Goal: Task Accomplishment & Management: Complete application form

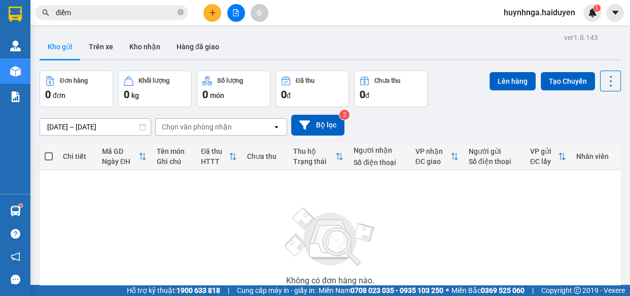
click at [125, 18] on input "điểm" at bounding box center [116, 12] width 120 height 11
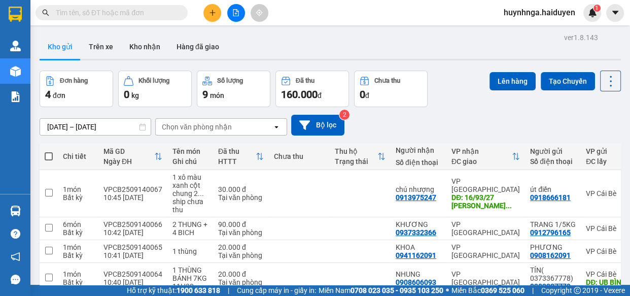
click at [105, 15] on input "text" at bounding box center [116, 12] width 120 height 11
type input "d"
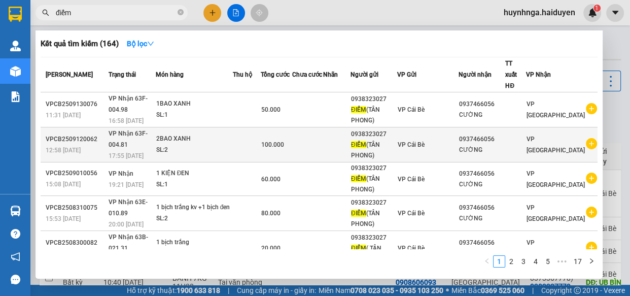
scroll to position [46, 0]
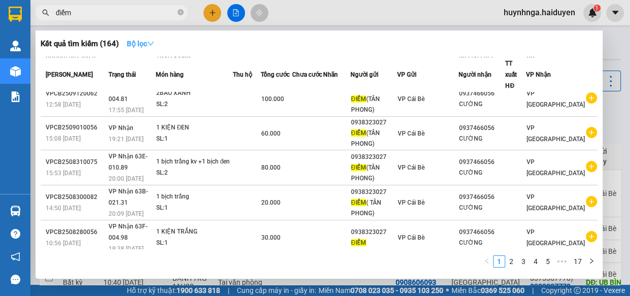
type input "điểm"
click at [154, 42] on icon "down" at bounding box center [150, 43] width 7 height 7
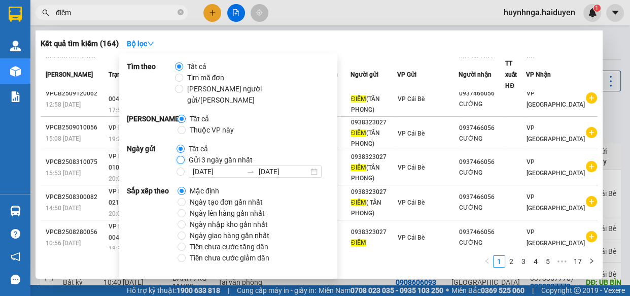
click at [180, 156] on input "Gửi 3 ngày gần nhất" at bounding box center [181, 160] width 8 height 8
radio input "true"
radio input "false"
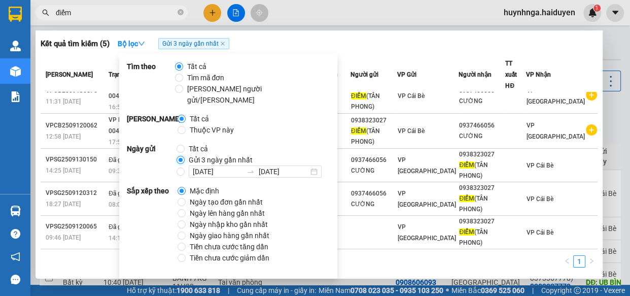
scroll to position [0, 0]
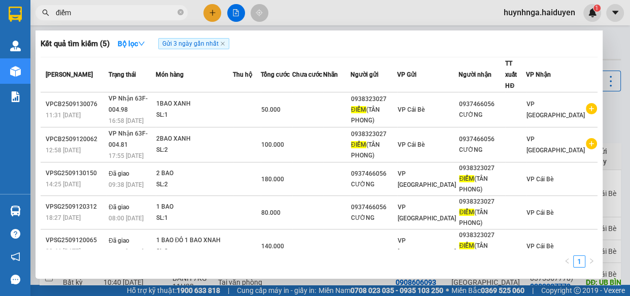
click at [347, 46] on div "Kết quả tìm kiếm ( 5 ) Bộ lọc Gửi 3 ngày gần nhất" at bounding box center [319, 44] width 557 height 16
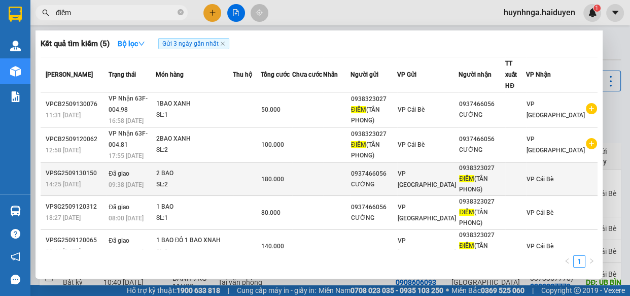
click at [251, 166] on td at bounding box center [247, 179] width 28 height 34
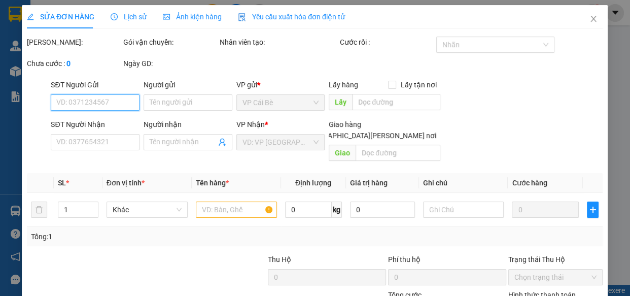
type input "0937466056"
type input "CƯỜNG"
type input "0938323027"
type input "ĐIỂM([GEOGRAPHIC_DATA])"
type input "180.000"
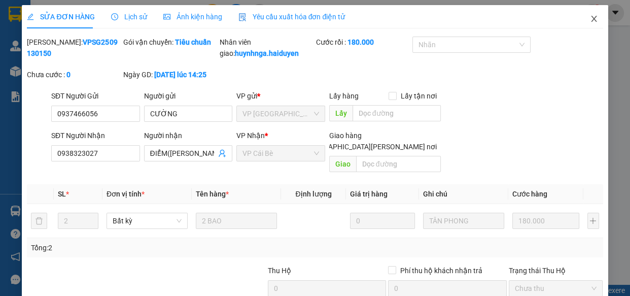
click at [591, 20] on icon "close" at bounding box center [594, 19] width 6 height 6
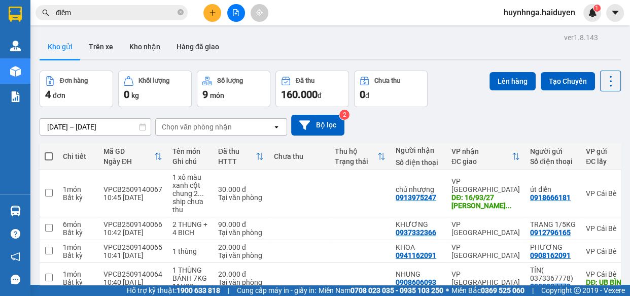
click at [123, 16] on input "điểm" at bounding box center [116, 12] width 120 height 11
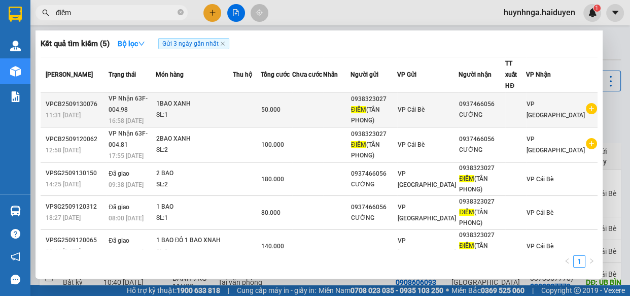
click at [253, 101] on td at bounding box center [247, 109] width 28 height 35
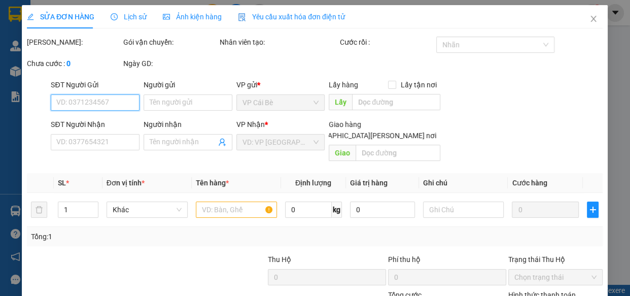
type input "0938323027"
type input "ĐIỂM([GEOGRAPHIC_DATA])"
type input "0937466056"
type input "CƯỜNG"
type input "50.000"
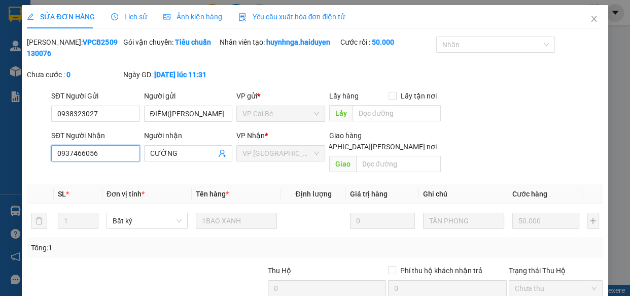
drag, startPoint x: 107, startPoint y: 156, endPoint x: 0, endPoint y: 156, distance: 107.1
click at [0, 156] on div "SỬA ĐƠN HÀNG Lịch sử Ảnh kiện hàng Yêu cầu xuất hóa đơn điện tử Total Paid Fee …" at bounding box center [315, 148] width 630 height 296
click at [583, 19] on span "Close" at bounding box center [594, 19] width 28 height 28
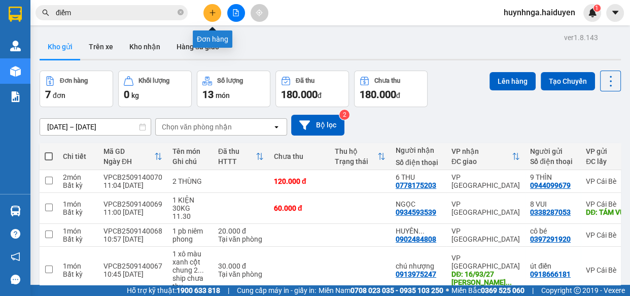
click at [215, 11] on icon "plus" at bounding box center [212, 12] width 7 height 7
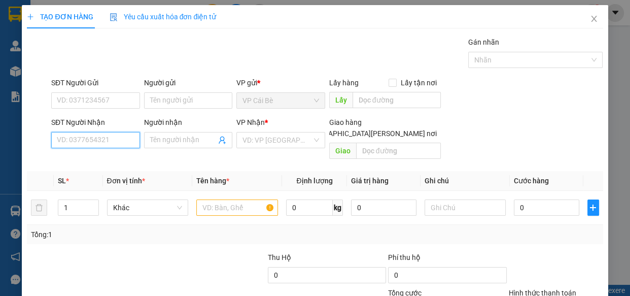
click at [126, 144] on input "SĐT Người Nhận" at bounding box center [95, 140] width 89 height 16
paste input "0937466056"
type input "0937466056"
click at [103, 153] on div "0937466056 - CƯỜNG" at bounding box center [95, 160] width 88 height 16
type input "CƯỜNG"
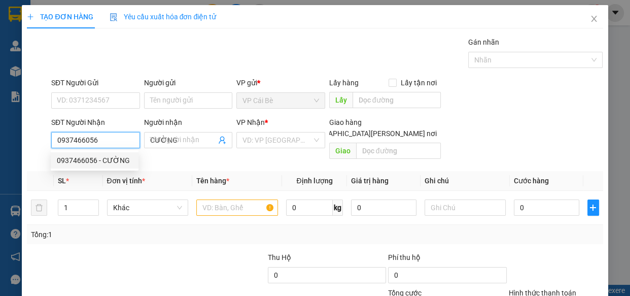
type input "50.000"
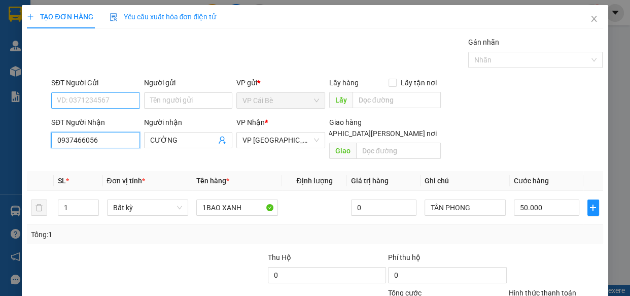
type input "0937466056"
drag, startPoint x: 96, startPoint y: 101, endPoint x: 96, endPoint y: 108, distance: 7.6
click at [96, 102] on input "SĐT Người Gửi" at bounding box center [95, 100] width 89 height 16
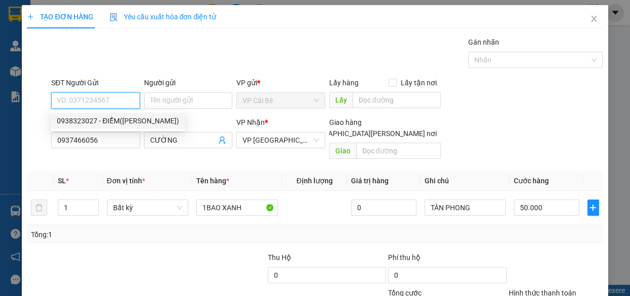
click at [120, 121] on div "0938323027 - ĐIỂM(TÂN PHONG)" at bounding box center [118, 120] width 122 height 11
type input "0938323027"
type input "ĐIỂM([GEOGRAPHIC_DATA])"
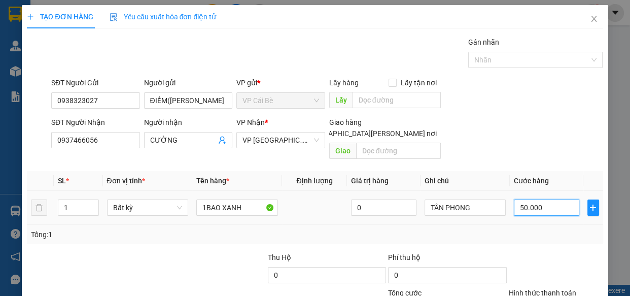
type input "0"
type input "7"
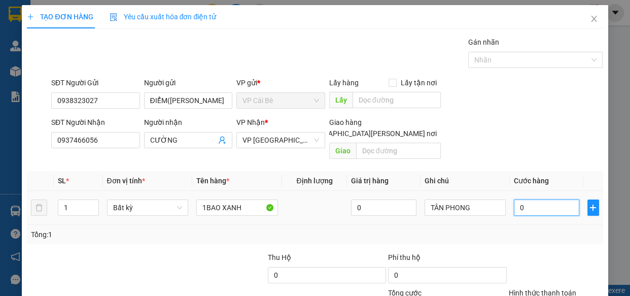
type input "07"
type input "70"
type input "070"
type input "70.000"
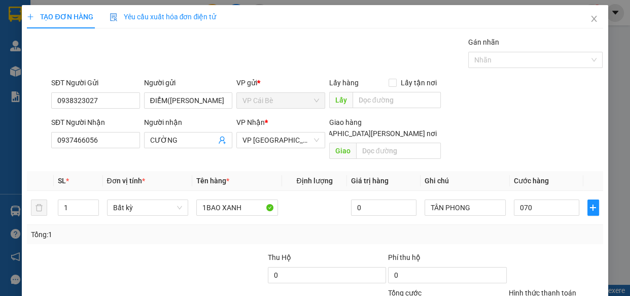
type input "70.000"
click at [559, 238] on div "Transit Pickup Surcharge Ids Transit Deliver Surcharge Ids Transit Deliver Surc…" at bounding box center [315, 202] width 576 height 330
click at [541, 199] on input "70.000" at bounding box center [546, 207] width 65 height 16
click at [554, 237] on div "Transit Pickup Surcharge Ids Transit Deliver Surcharge Ids Transit Deliver Surc…" at bounding box center [315, 202] width 576 height 330
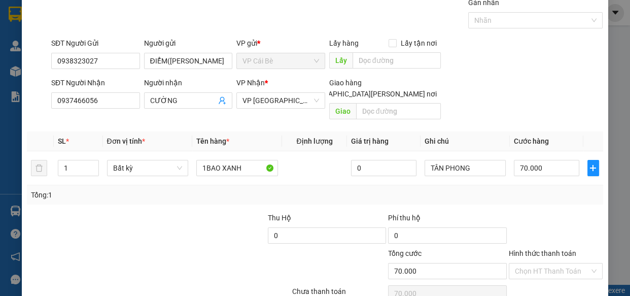
scroll to position [79, 0]
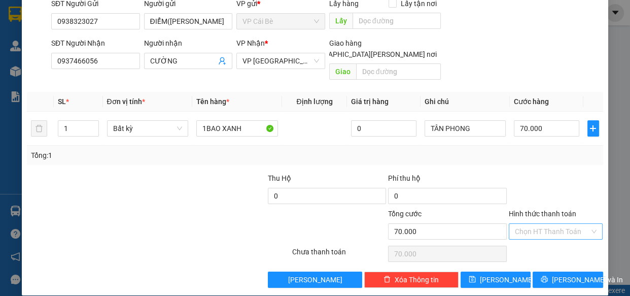
click at [542, 224] on input "Hình thức thanh toán" at bounding box center [552, 231] width 75 height 15
click at [545, 241] on div "Tại văn phòng" at bounding box center [549, 239] width 81 height 11
type input "0"
click at [551, 272] on button "[PERSON_NAME] và In" at bounding box center [568, 280] width 70 height 16
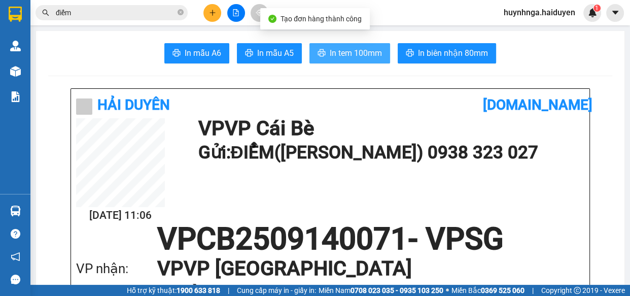
drag, startPoint x: 348, startPoint y: 52, endPoint x: 353, endPoint y: 89, distance: 37.5
click at [347, 51] on span "In tem 100mm" at bounding box center [356, 53] width 52 height 13
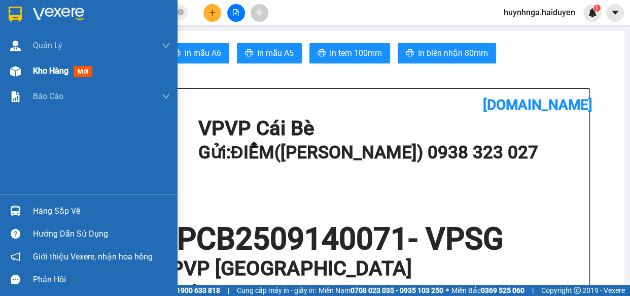
click at [51, 70] on span "Kho hàng" at bounding box center [51, 71] width 36 height 10
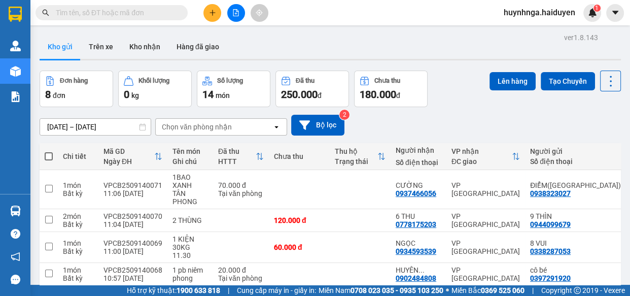
click at [219, 10] on button at bounding box center [213, 13] width 18 height 18
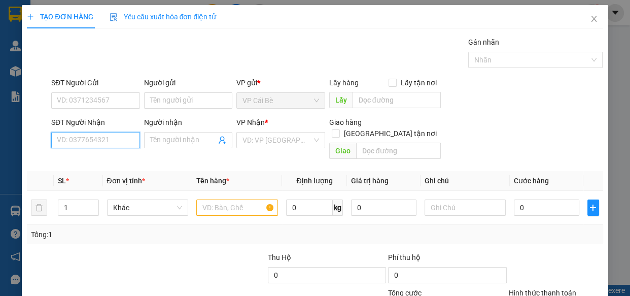
click at [110, 139] on input "SĐT Người Nhận" at bounding box center [95, 140] width 89 height 16
type input "0356528545"
drag, startPoint x: 107, startPoint y: 154, endPoint x: 121, endPoint y: 116, distance: 40.0
click at [108, 154] on div "0356528545 - HÂN" at bounding box center [95, 160] width 88 height 16
type input "HÂN"
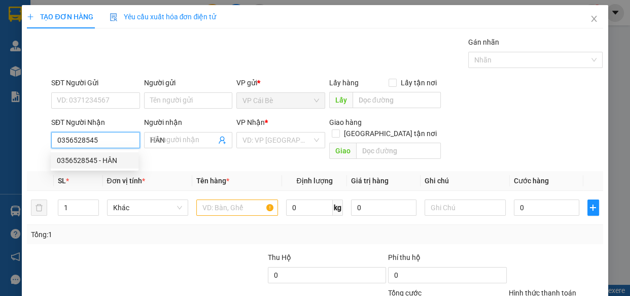
type input "20.000"
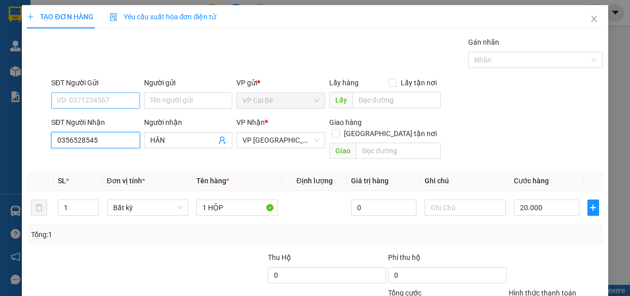
type input "0356528545"
click at [122, 103] on input "SĐT Người Gửi" at bounding box center [95, 100] width 89 height 16
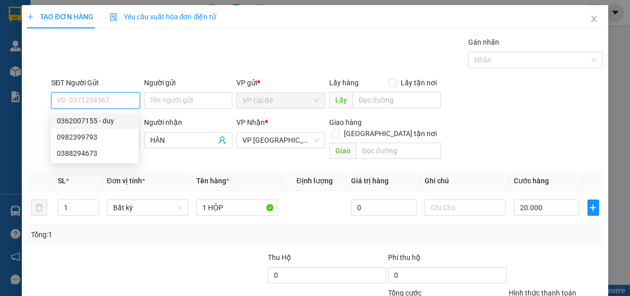
click at [98, 100] on input "SĐT Người Gửi" at bounding box center [95, 100] width 89 height 16
click at [112, 114] on div "0989022045 - HIỀN" at bounding box center [95, 121] width 88 height 16
type input "0989022045"
type input "HIỀN"
type input "30.000"
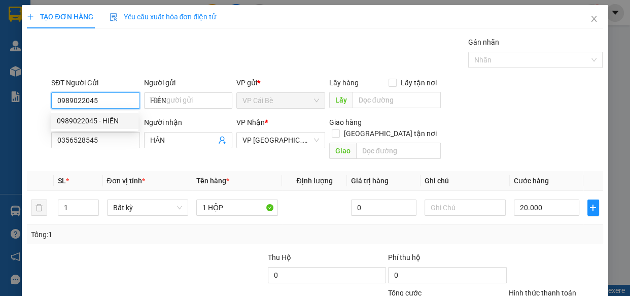
type input "30.000"
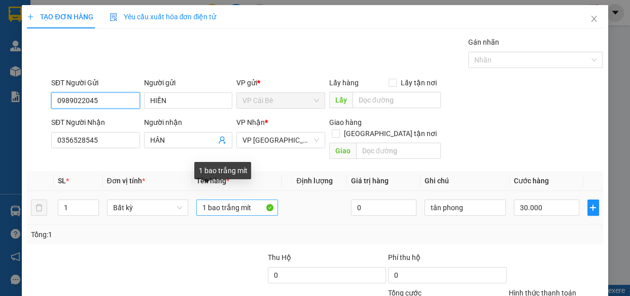
type input "0989022045"
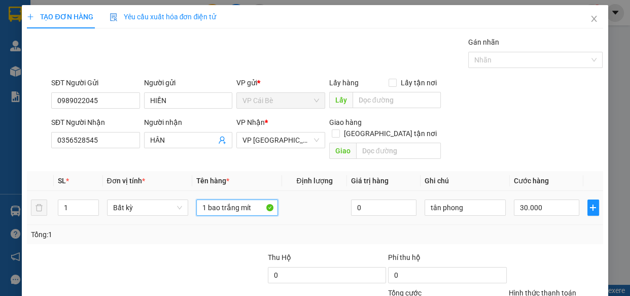
drag, startPoint x: 258, startPoint y: 196, endPoint x: 237, endPoint y: 207, distance: 23.8
click at [239, 207] on td "1 bao trắng mít" at bounding box center [237, 208] width 90 height 34
type input "1 bao trắng"
click at [540, 199] on input "30.000" at bounding box center [546, 207] width 65 height 16
type input "0"
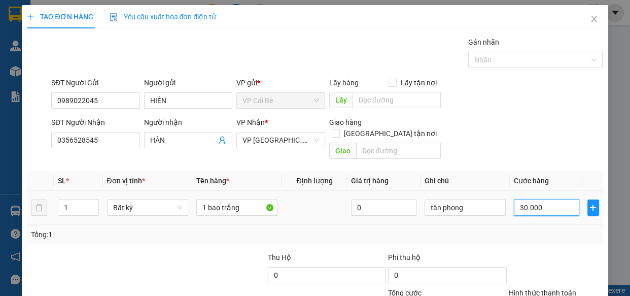
type input "0"
type input "2"
type input "020"
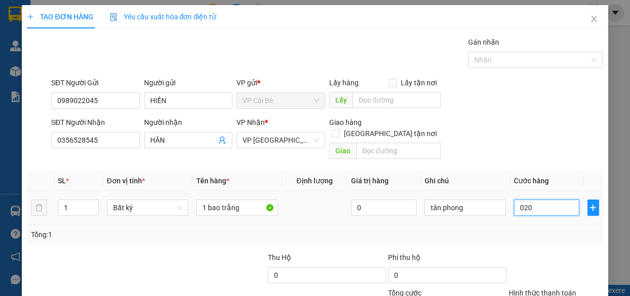
type input "20"
type input "020"
type input "20.000"
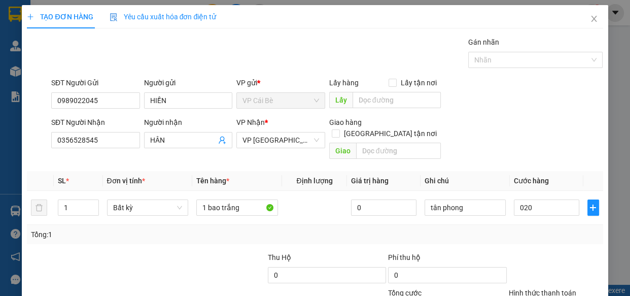
type input "20.000"
click at [550, 238] on div "Transit Pickup Surcharge Ids Transit Deliver Surcharge Ids Transit Deliver Surc…" at bounding box center [315, 202] width 576 height 330
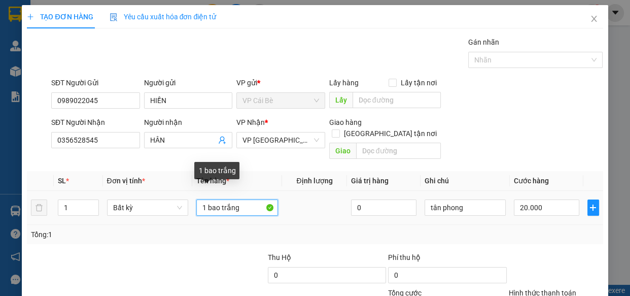
click at [252, 199] on input "1 bao trắng" at bounding box center [237, 207] width 82 height 16
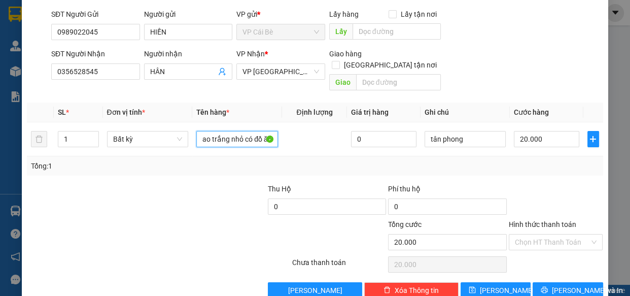
scroll to position [79, 0]
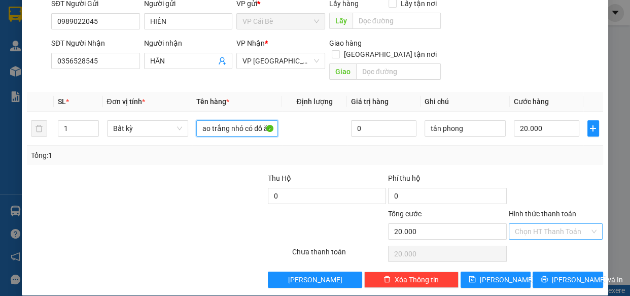
type input "1 bao trắng nhỏ có đồ ăn"
click at [558, 224] on input "Hình thức thanh toán" at bounding box center [552, 231] width 75 height 15
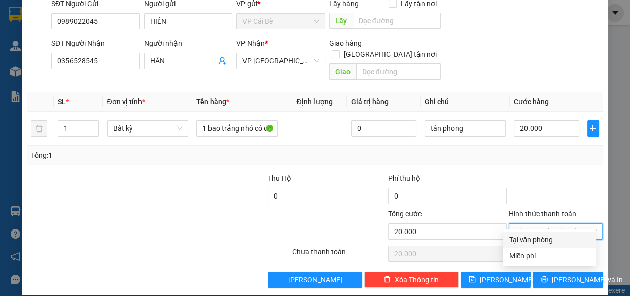
click at [563, 236] on div "Tại văn phòng" at bounding box center [549, 239] width 81 height 11
type input "0"
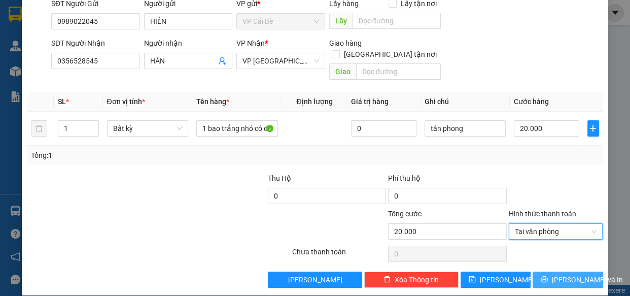
click at [564, 274] on span "[PERSON_NAME] và In" at bounding box center [587, 279] width 71 height 11
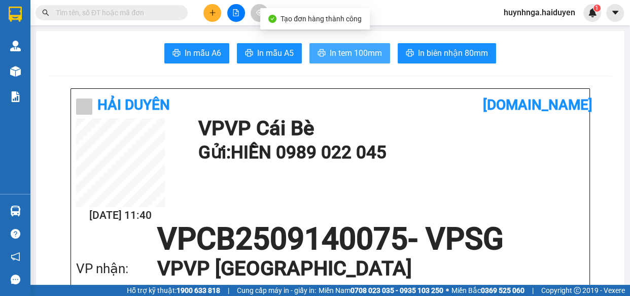
click at [365, 52] on span "In tem 100mm" at bounding box center [356, 53] width 52 height 13
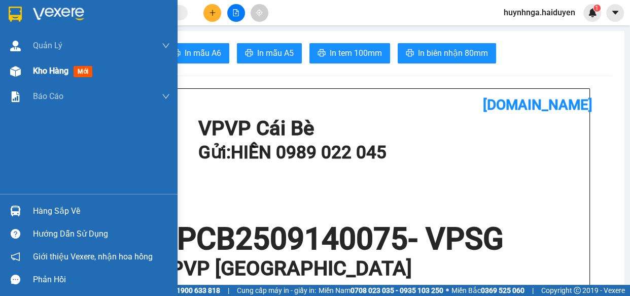
click at [67, 71] on span "Kho hàng" at bounding box center [51, 71] width 36 height 10
